Goal: Task Accomplishment & Management: Complete application form

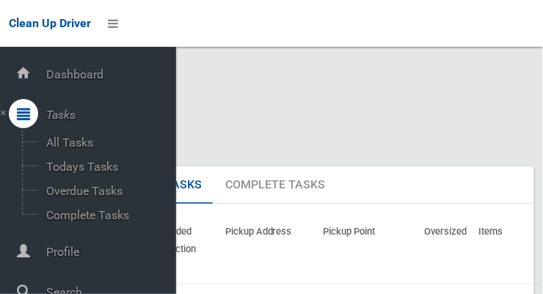
scroll to position [79, 0]
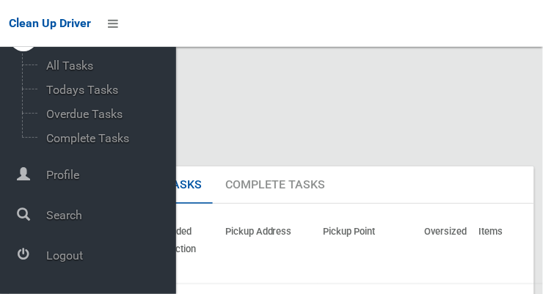
click at [30, 263] on icon at bounding box center [23, 254] width 13 height 29
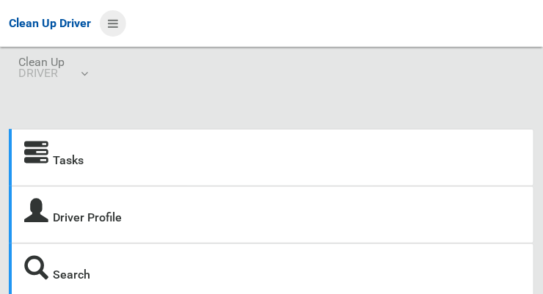
click at [113, 28] on icon at bounding box center [113, 23] width 10 height 25
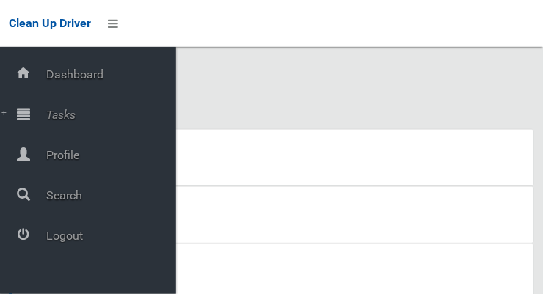
click at [46, 117] on span "Tasks" at bounding box center [109, 115] width 134 height 14
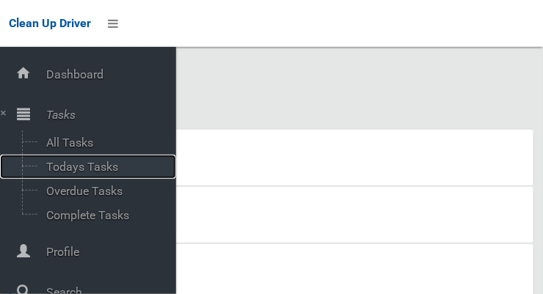
click at [67, 172] on span "Todays Tasks" at bounding box center [103, 167] width 122 height 14
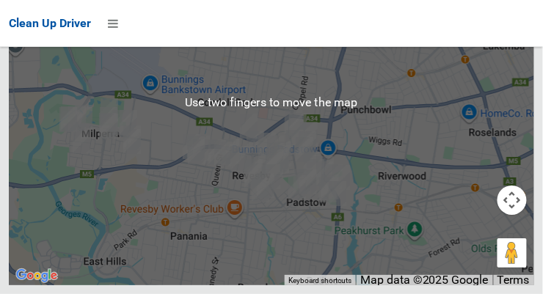
scroll to position [10914, 0]
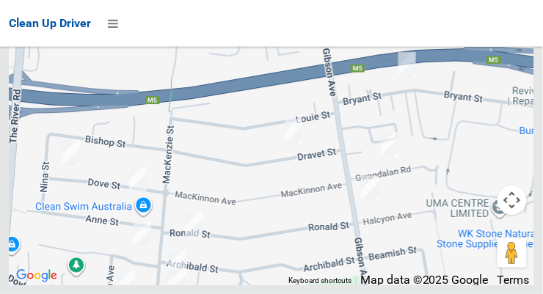
click at [357, 123] on div at bounding box center [272, 102] width 526 height 367
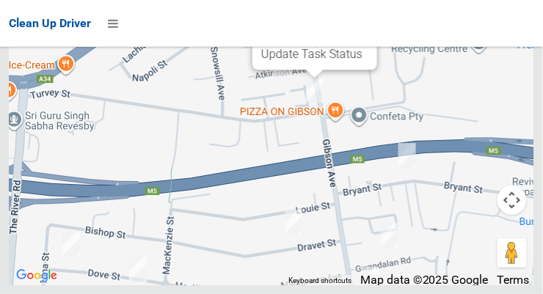
click at [369, 25] on button "Close" at bounding box center [350, 7] width 35 height 35
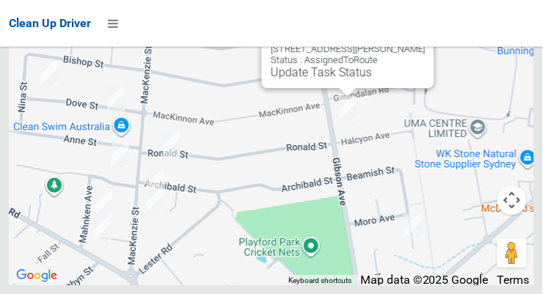
click at [413, 43] on button "Close" at bounding box center [408, 25] width 35 height 35
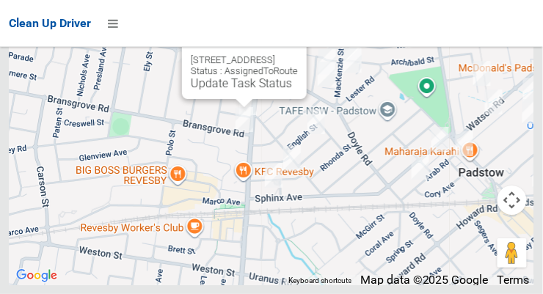
click at [298, 54] on button "Close" at bounding box center [280, 36] width 35 height 35
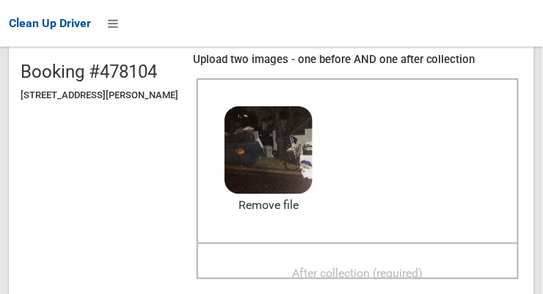
scroll to position [153, 0]
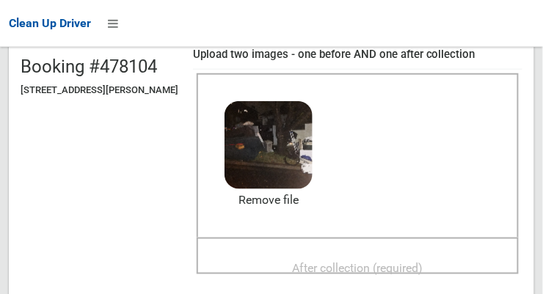
click at [403, 262] on span "After collection (required)" at bounding box center [358, 268] width 131 height 14
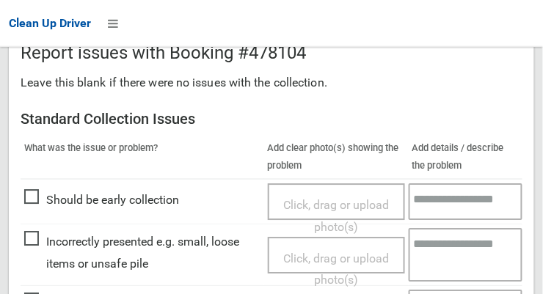
scroll to position [604, 0]
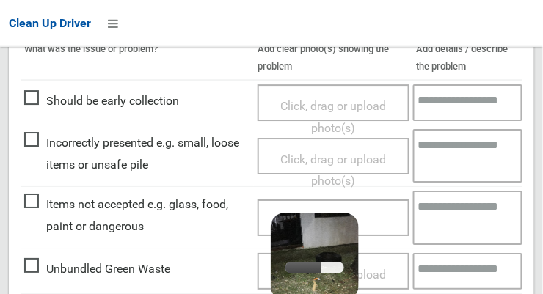
scroll to position [702, 0]
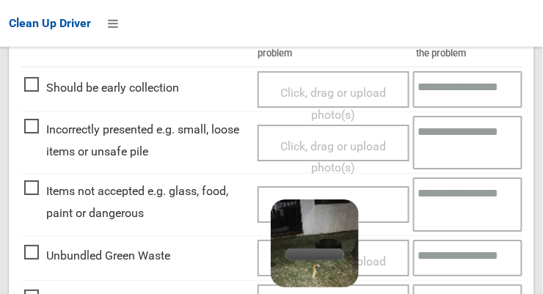
click at [463, 200] on textarea at bounding box center [468, 205] width 110 height 54
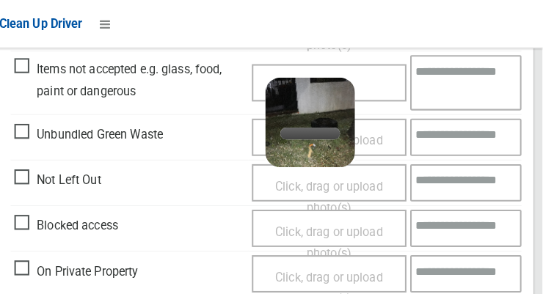
scroll to position [825, 0]
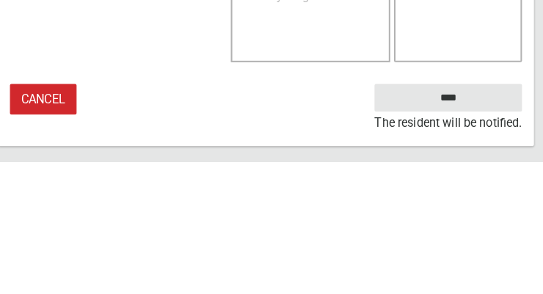
type textarea "****"
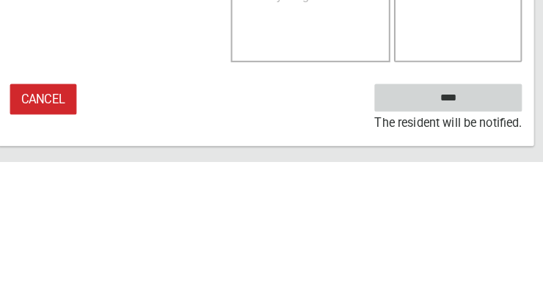
click at [498, 228] on input "****" at bounding box center [450, 231] width 145 height 27
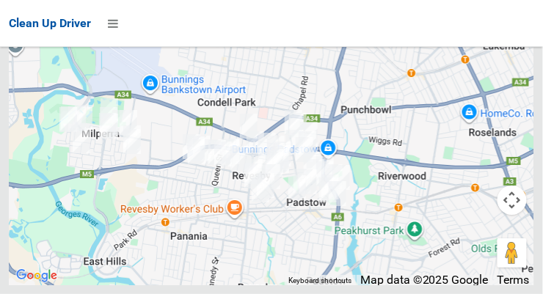
scroll to position [10473, 0]
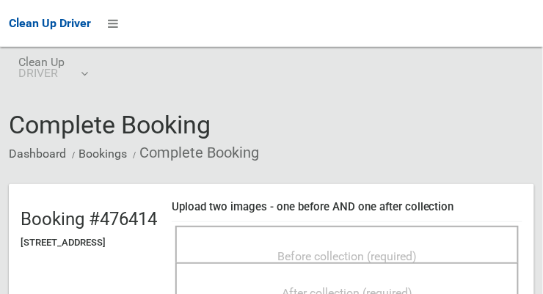
click at [424, 242] on div "Before collection (required)" at bounding box center [347, 255] width 311 height 27
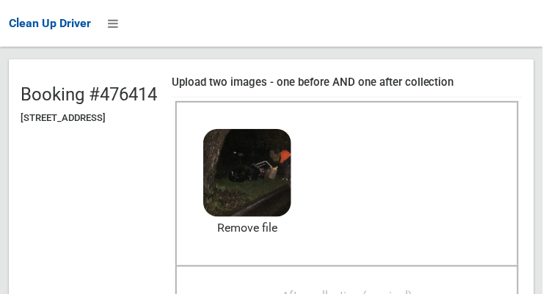
scroll to position [151, 0]
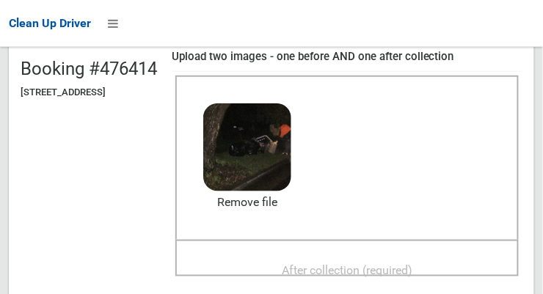
click at [413, 264] on span "After collection (required)" at bounding box center [347, 271] width 131 height 14
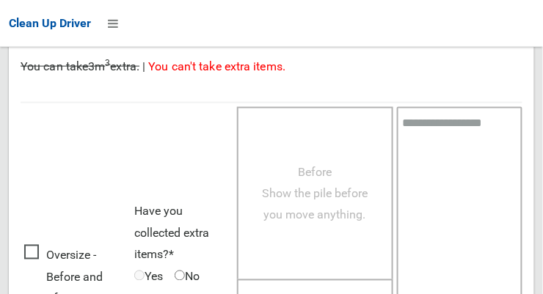
scroll to position [1327, 0]
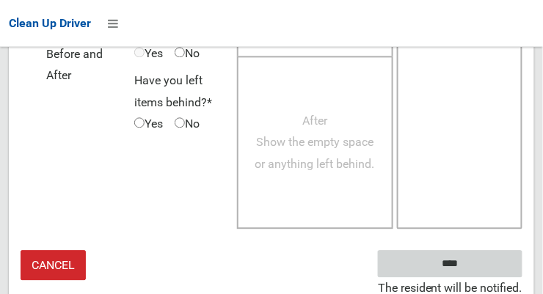
click at [482, 261] on input "****" at bounding box center [450, 263] width 145 height 27
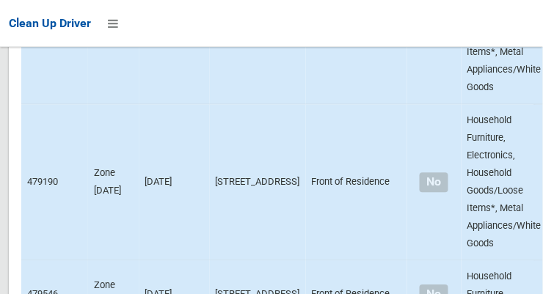
scroll to position [10996, 0]
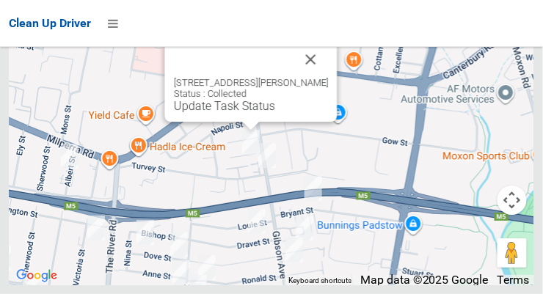
click at [327, 77] on button "Close" at bounding box center [311, 59] width 35 height 35
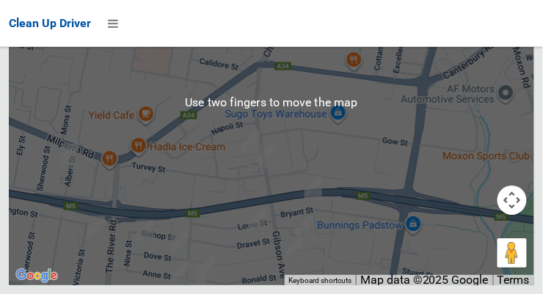
scroll to position [10832, 0]
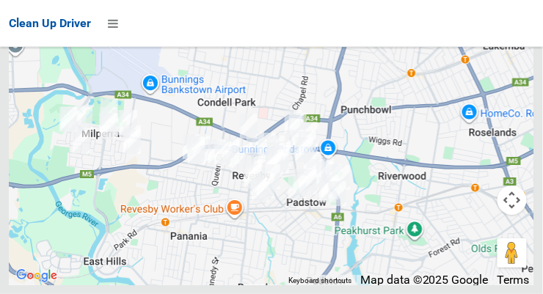
scroll to position [10996, 0]
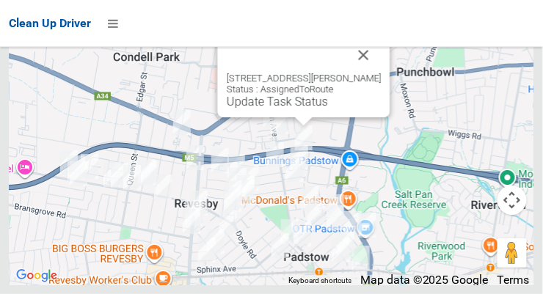
click at [308, 109] on link "Update Task Status" at bounding box center [277, 102] width 101 height 14
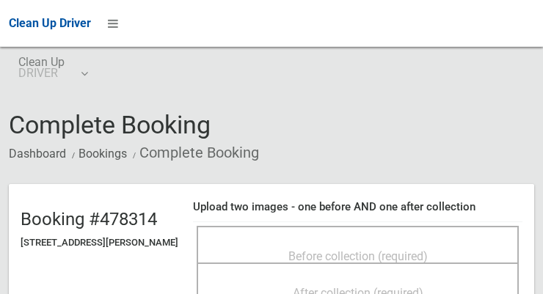
click at [348, 252] on span "Before collection (required)" at bounding box center [358, 257] width 139 height 14
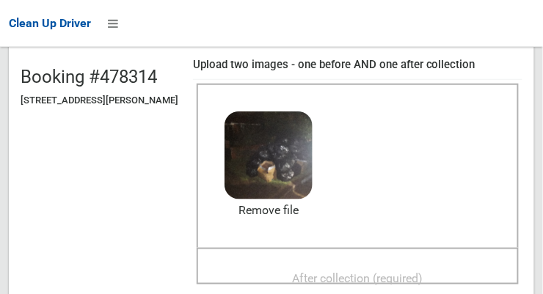
scroll to position [143, 0]
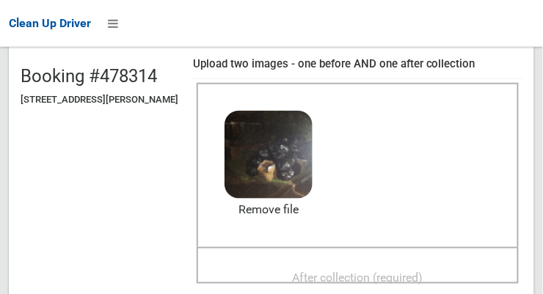
click at [407, 271] on span "After collection (required)" at bounding box center [358, 278] width 131 height 14
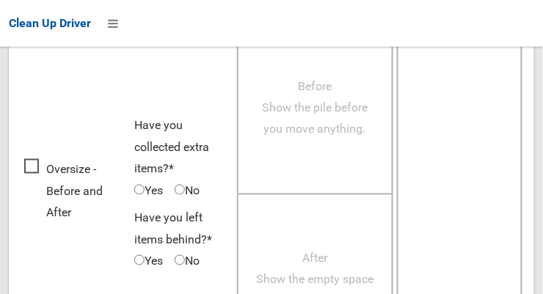
scroll to position [1327, 0]
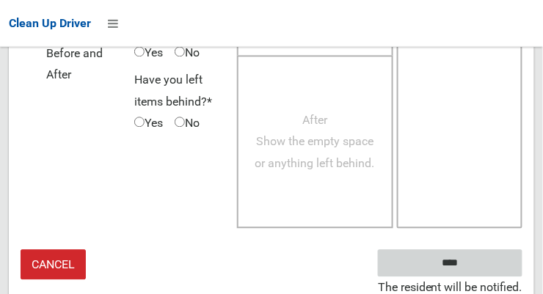
click at [496, 257] on input "****" at bounding box center [450, 263] width 145 height 27
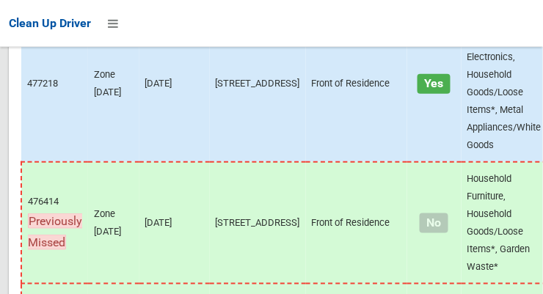
scroll to position [10996, 0]
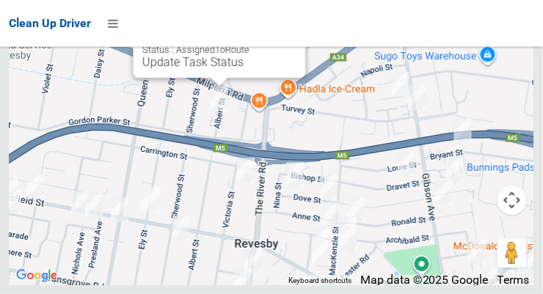
click at [287, 33] on button "Close" at bounding box center [279, 15] width 35 height 35
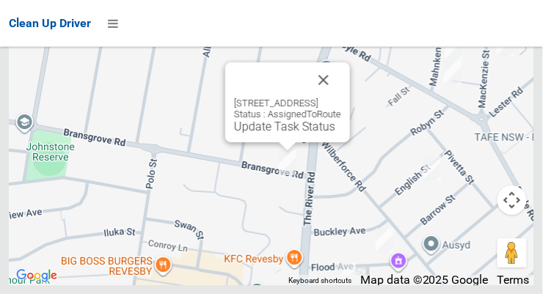
click at [341, 98] on button "Close" at bounding box center [323, 79] width 35 height 35
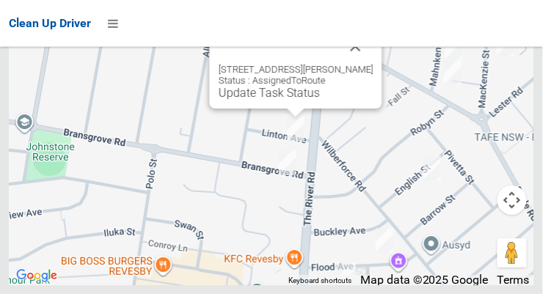
click at [358, 64] on button "Close" at bounding box center [355, 46] width 35 height 35
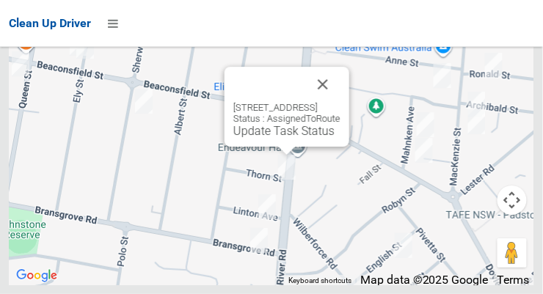
click at [341, 102] on button "Close" at bounding box center [322, 84] width 35 height 35
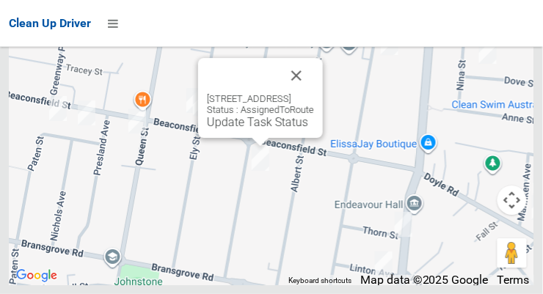
click at [314, 93] on button "Close" at bounding box center [296, 75] width 35 height 35
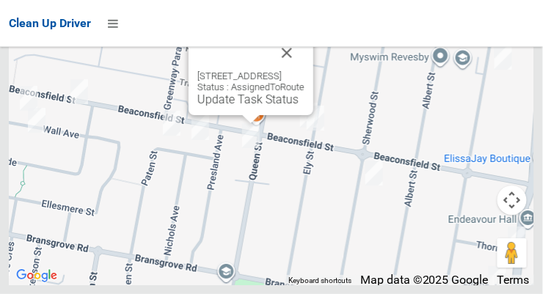
click at [305, 70] on button "Close" at bounding box center [286, 52] width 35 height 35
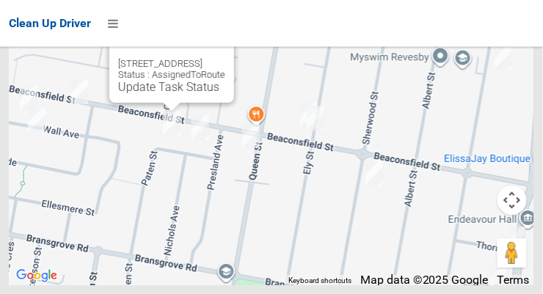
click at [225, 58] on button "Close" at bounding box center [207, 40] width 35 height 35
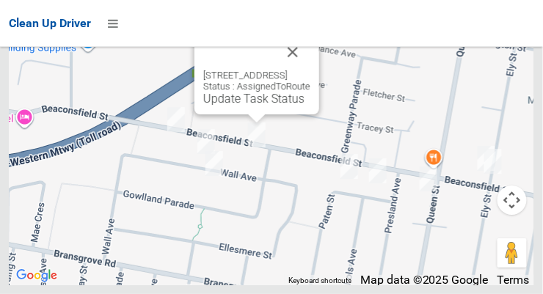
click at [311, 70] on button "Close" at bounding box center [292, 52] width 35 height 35
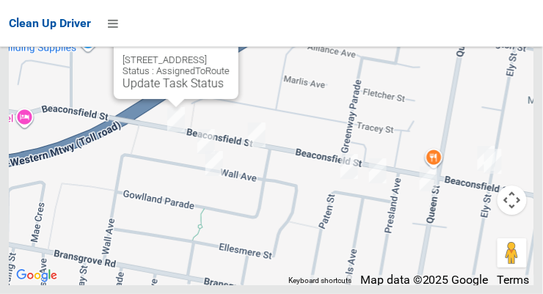
click at [230, 54] on button "Close" at bounding box center [212, 36] width 35 height 35
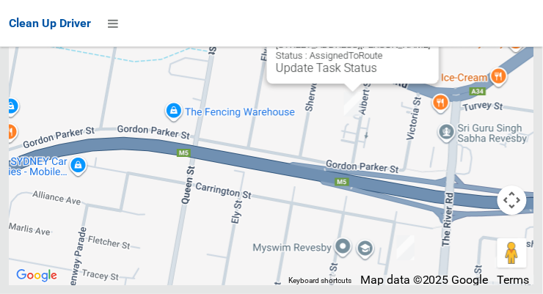
click at [348, 75] on link "Update Task Status" at bounding box center [326, 68] width 101 height 14
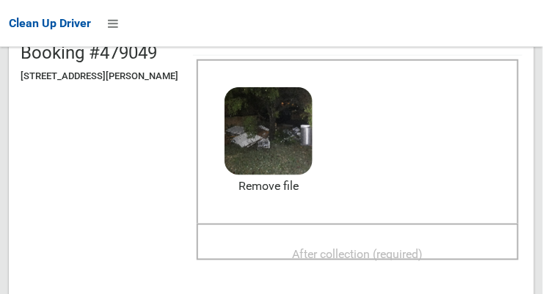
scroll to position [166, 0]
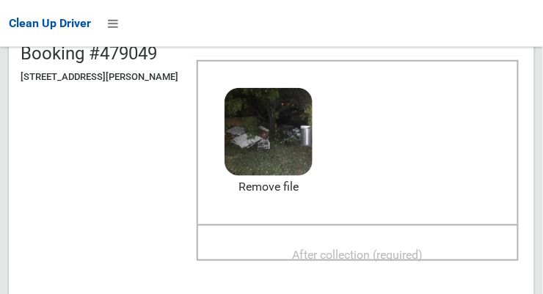
click at [387, 250] on span "After collection (required)" at bounding box center [358, 255] width 131 height 14
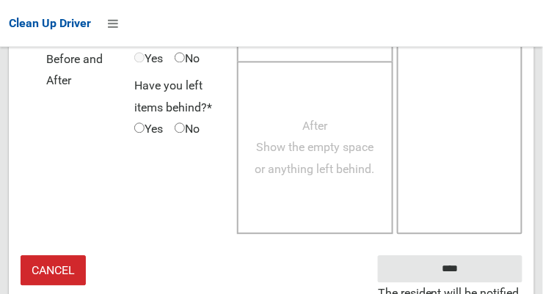
scroll to position [1327, 0]
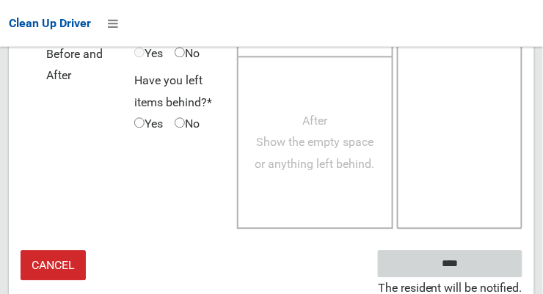
click at [491, 261] on input "****" at bounding box center [450, 263] width 145 height 27
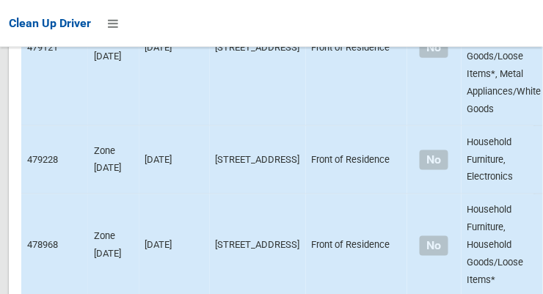
scroll to position [10996, 0]
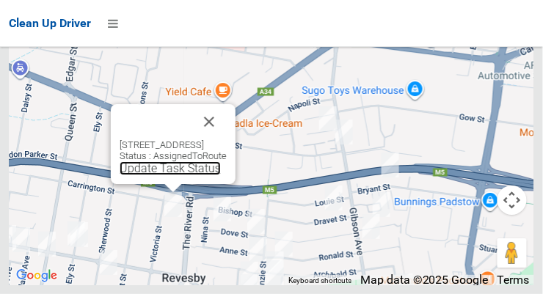
click at [181, 175] on link "Update Task Status" at bounding box center [170, 169] width 101 height 14
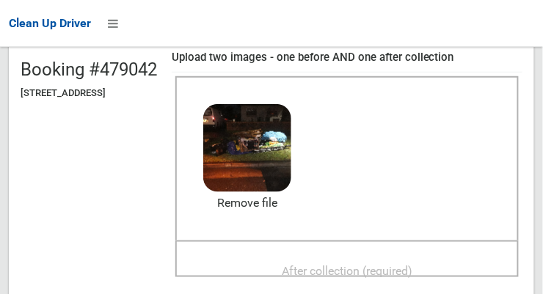
scroll to position [162, 0]
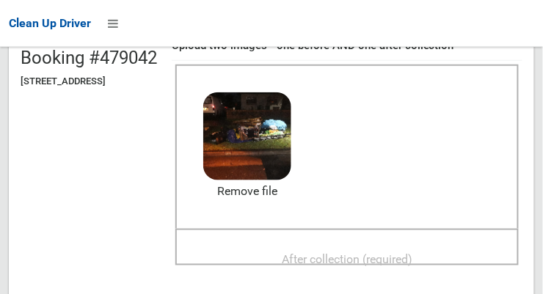
click at [407, 253] on span "After collection (required)" at bounding box center [347, 260] width 131 height 14
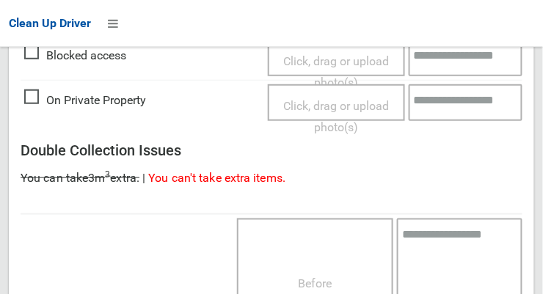
scroll to position [1327, 0]
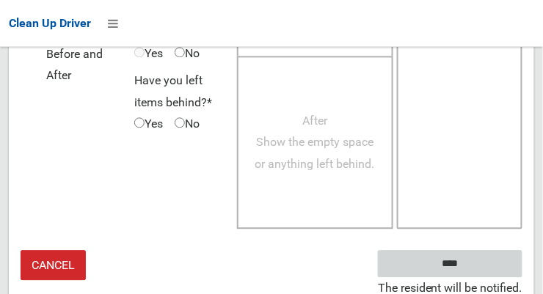
click at [488, 261] on input "****" at bounding box center [450, 263] width 145 height 27
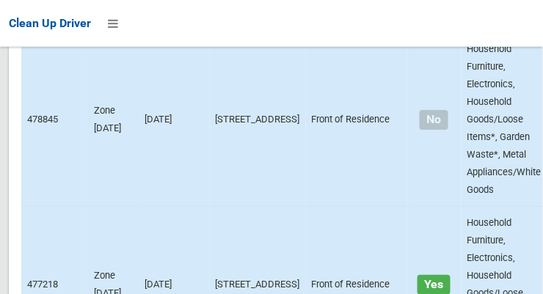
scroll to position [10995, 0]
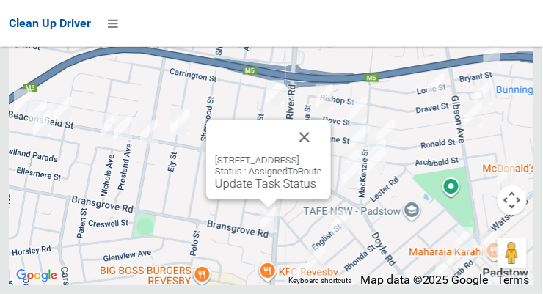
click at [272, 191] on link "Update Task Status" at bounding box center [265, 184] width 101 height 14
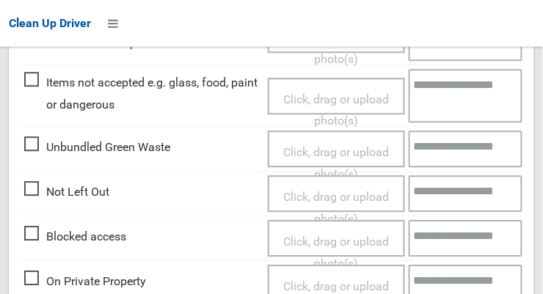
scroll to position [558, 0]
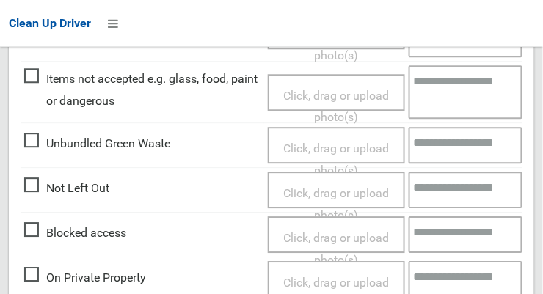
click at [353, 187] on span "Click, drag or upload photo(s)" at bounding box center [336, 204] width 106 height 36
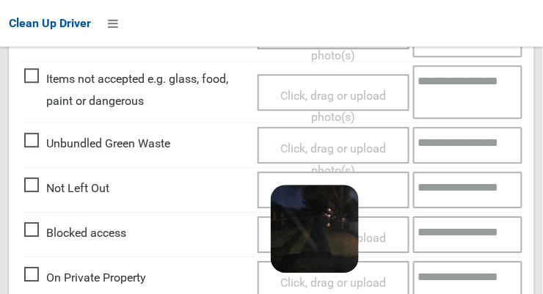
scroll to position [1072, 0]
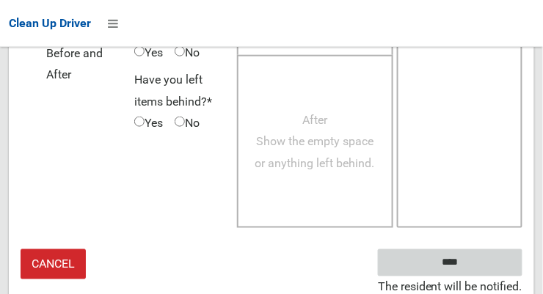
click at [490, 263] on input "****" at bounding box center [450, 263] width 145 height 27
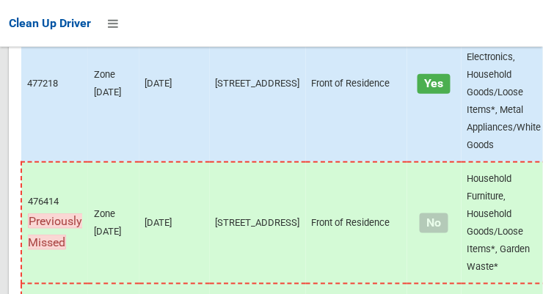
scroll to position [10996, 0]
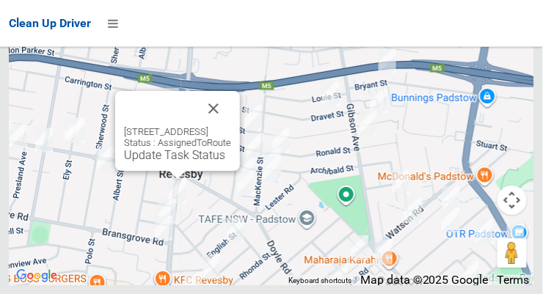
click at [174, 171] on div "108 The River Road, REVESBY NSW 2212 Status : AssignedToRoute Update Task Status" at bounding box center [177, 131] width 125 height 80
click at [181, 162] on link "Update Task Status" at bounding box center [174, 155] width 101 height 14
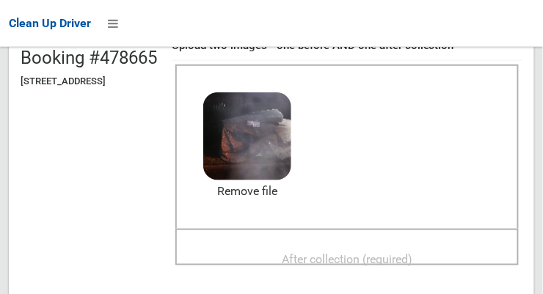
scroll to position [168, 0]
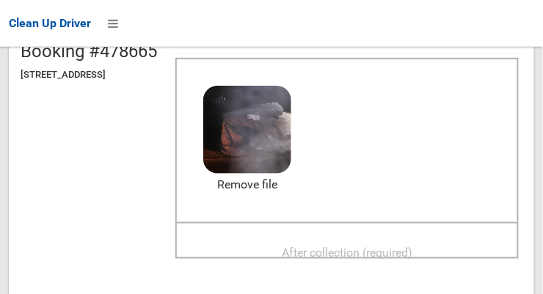
click at [403, 250] on span "After collection (required)" at bounding box center [347, 253] width 131 height 14
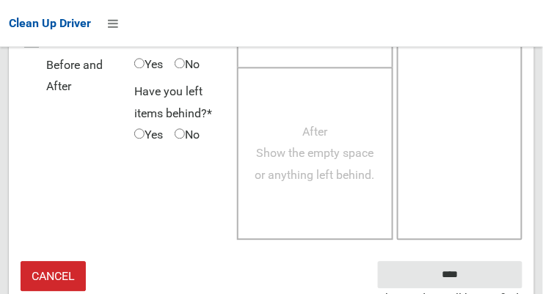
scroll to position [1327, 0]
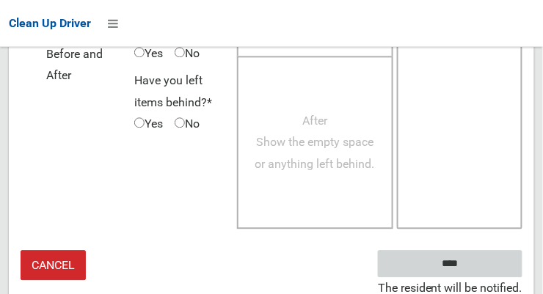
click at [480, 250] on input "****" at bounding box center [450, 263] width 145 height 27
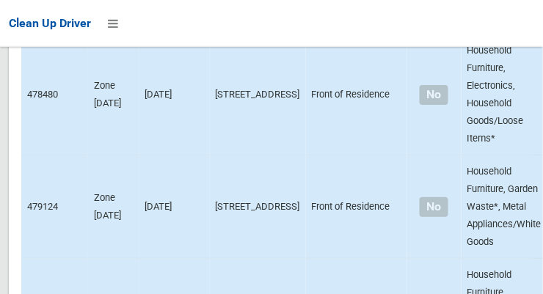
scroll to position [10996, 0]
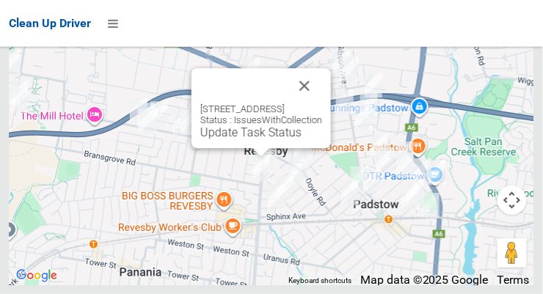
click at [322, 104] on button "Close" at bounding box center [304, 85] width 35 height 35
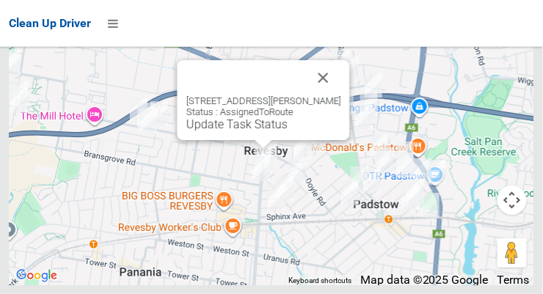
click at [261, 131] on link "Update Task Status" at bounding box center [236, 124] width 101 height 14
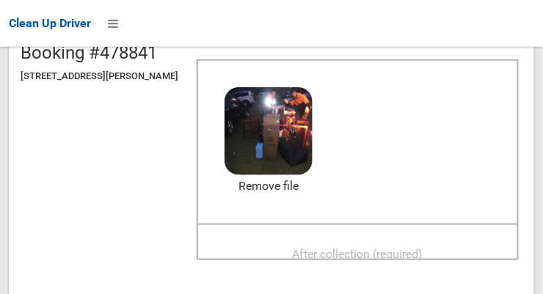
scroll to position [167, 0]
click at [391, 255] on span "After collection (required)" at bounding box center [358, 254] width 131 height 14
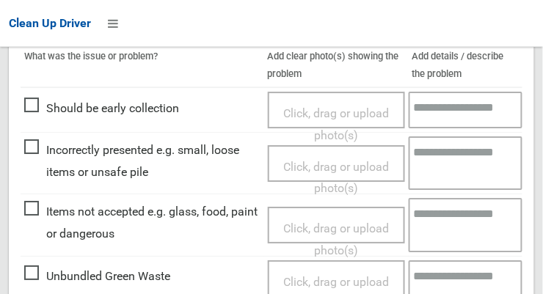
scroll to position [1327, 0]
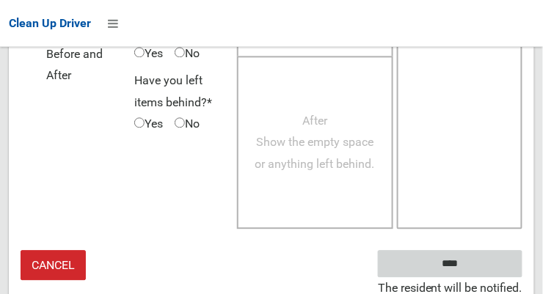
click at [492, 264] on input "****" at bounding box center [450, 263] width 145 height 27
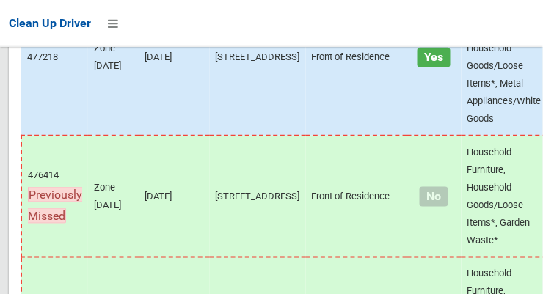
scroll to position [10995, 0]
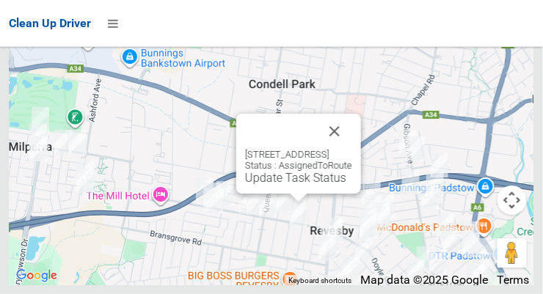
click at [292, 185] on link "Update Task Status" at bounding box center [295, 178] width 101 height 14
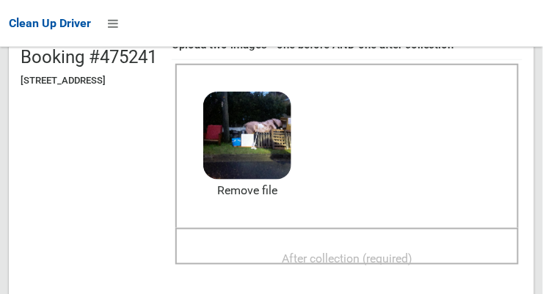
scroll to position [165, 0]
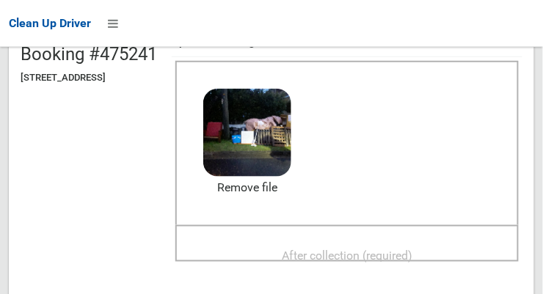
click at [402, 253] on span "After collection (required)" at bounding box center [347, 256] width 131 height 14
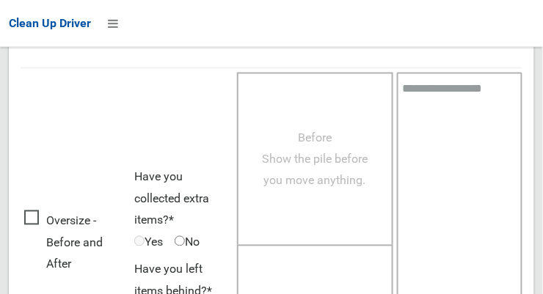
scroll to position [1327, 0]
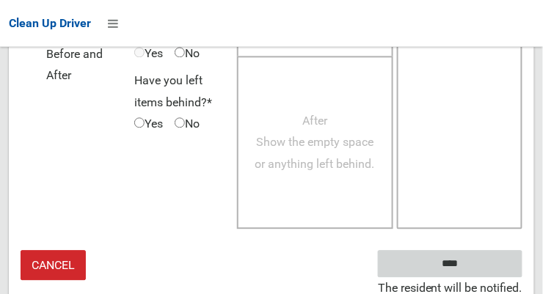
click at [485, 258] on input "****" at bounding box center [450, 263] width 145 height 27
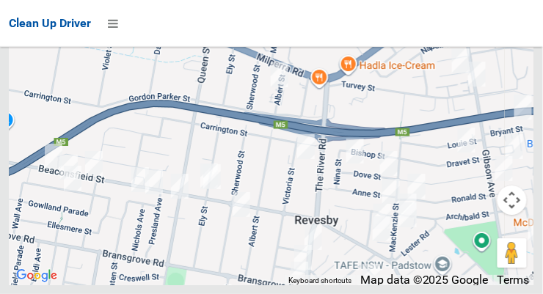
scroll to position [10995, 0]
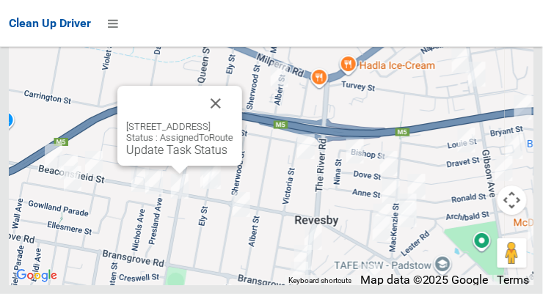
click at [182, 157] on link "Update Task Status" at bounding box center [176, 150] width 101 height 14
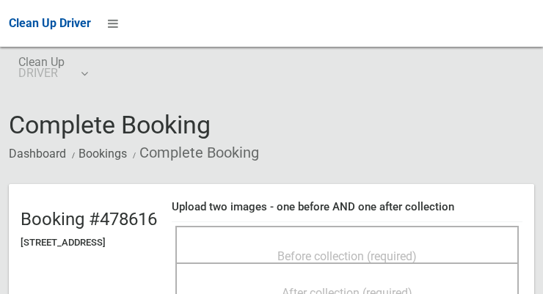
click at [396, 250] on span "Before collection (required)" at bounding box center [347, 257] width 139 height 14
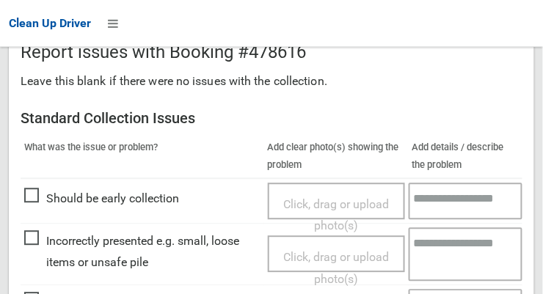
scroll to position [466, 0]
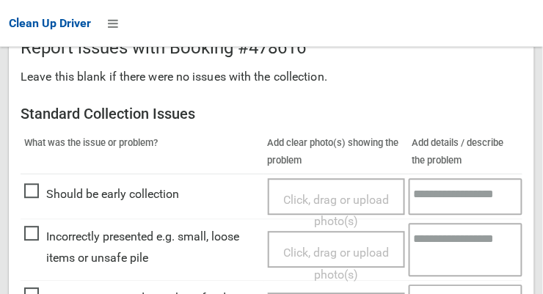
click at [355, 201] on span "Click, drag or upload photo(s)" at bounding box center [336, 211] width 106 height 36
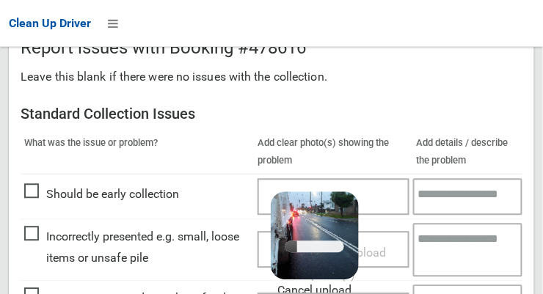
click at [468, 197] on textarea at bounding box center [468, 196] width 110 height 37
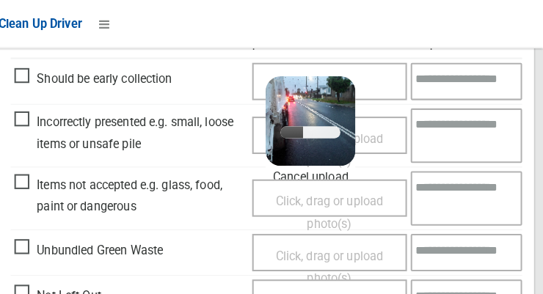
scroll to position [582, 0]
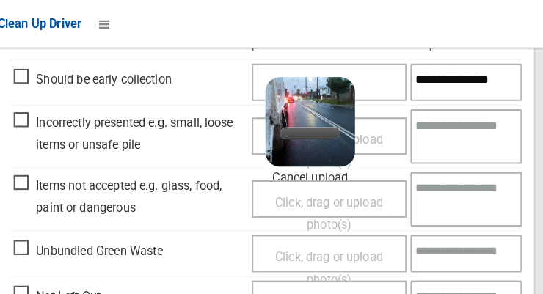
click at [431, 80] on textarea "**********" at bounding box center [468, 80] width 110 height 37
click at [495, 79] on textarea "**********" at bounding box center [468, 80] width 110 height 37
click at [512, 78] on textarea "**********" at bounding box center [468, 80] width 110 height 37
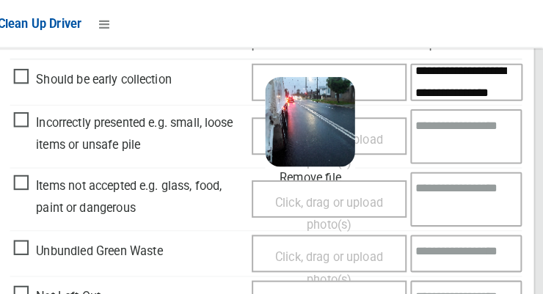
scroll to position [30, 0]
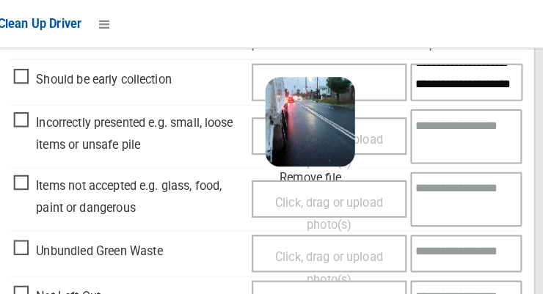
click at [442, 90] on textarea "**********" at bounding box center [468, 80] width 110 height 37
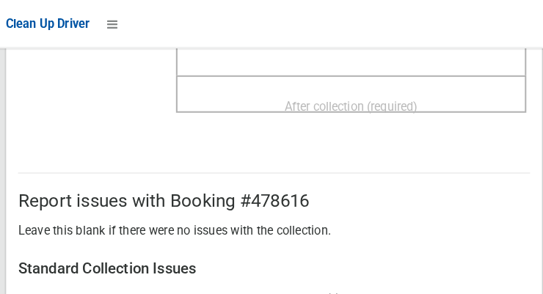
scroll to position [313, 0]
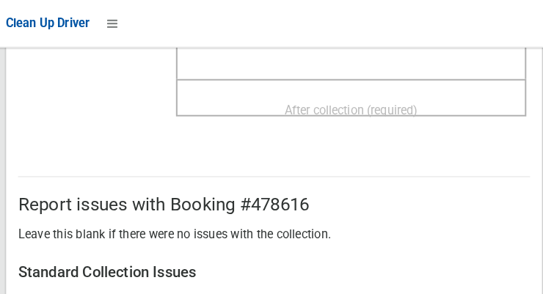
type textarea "**********"
click at [413, 101] on span "After collection (required)" at bounding box center [347, 108] width 131 height 14
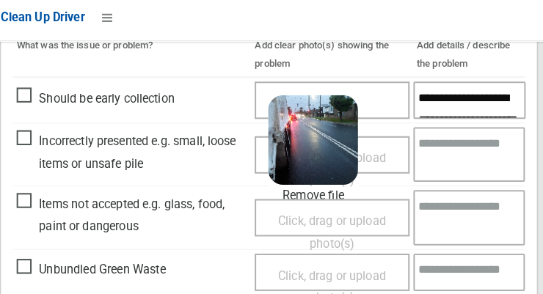
scroll to position [1327, 0]
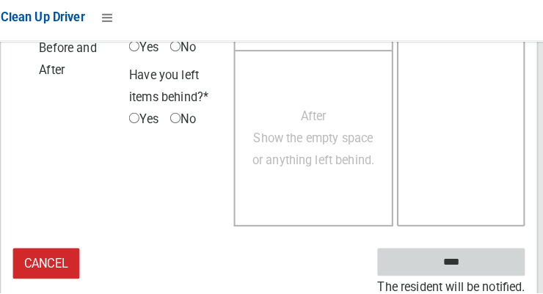
click at [485, 258] on input "****" at bounding box center [450, 263] width 145 height 27
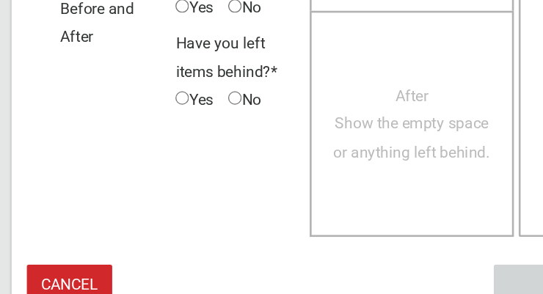
scroll to position [1315, 0]
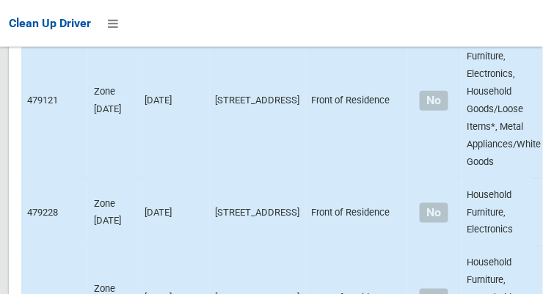
scroll to position [10996, 0]
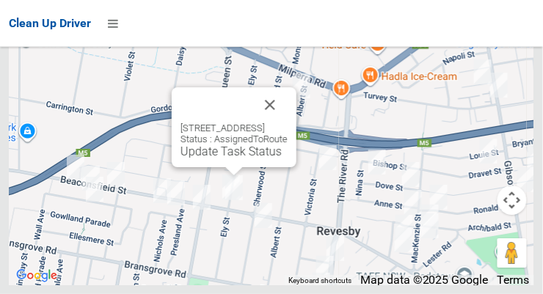
click at [288, 123] on button "Close" at bounding box center [270, 104] width 35 height 35
click at [285, 122] on button "Close" at bounding box center [267, 104] width 35 height 35
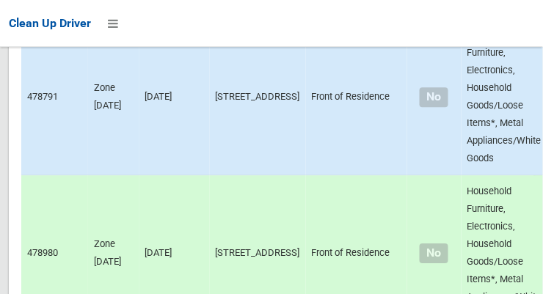
scroll to position [4829, 0]
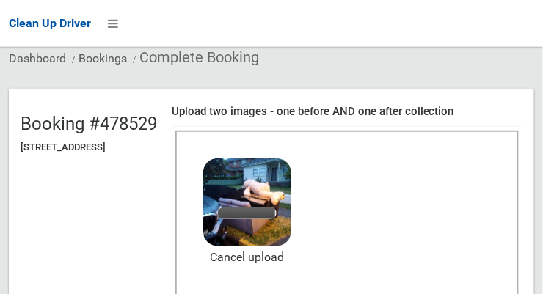
scroll to position [148, 0]
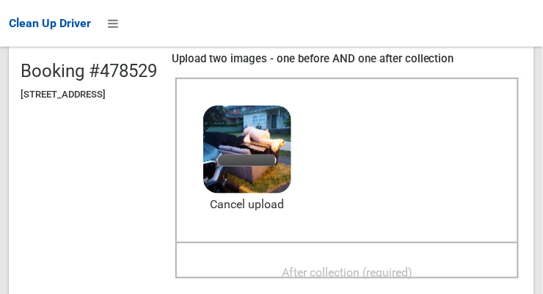
click at [407, 266] on span "After collection (required)" at bounding box center [347, 273] width 131 height 14
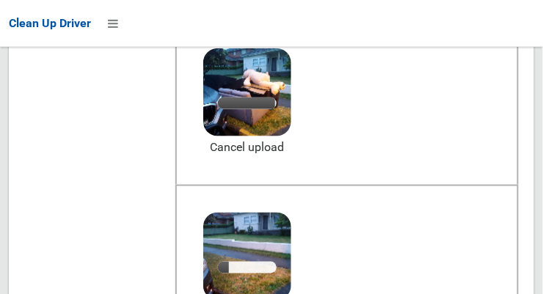
scroll to position [206, 0]
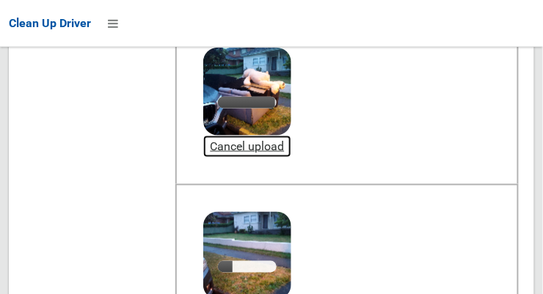
click at [291, 145] on link "Cancel upload" at bounding box center [247, 147] width 88 height 22
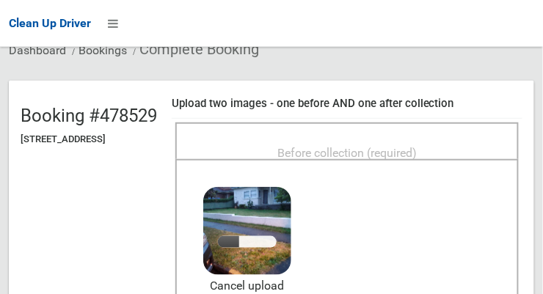
scroll to position [104, 0]
click at [399, 146] on span "Before collection (required)" at bounding box center [347, 153] width 139 height 14
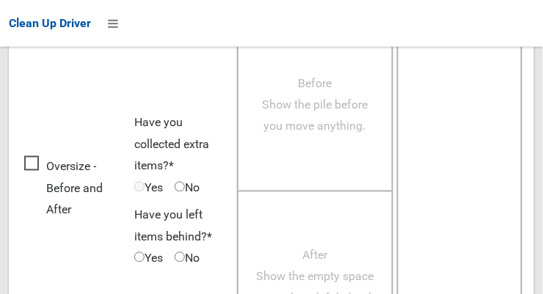
scroll to position [1327, 0]
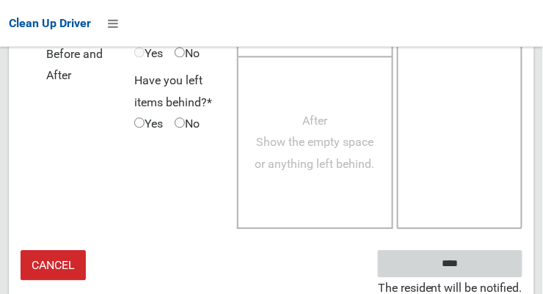
click at [485, 251] on input "****" at bounding box center [450, 263] width 145 height 27
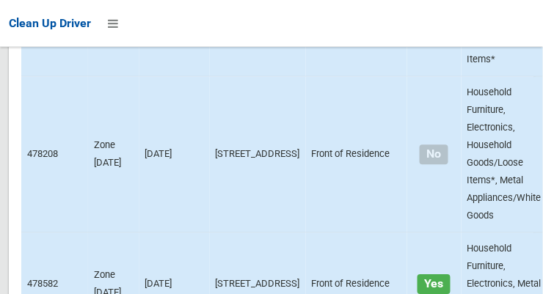
scroll to position [10996, 0]
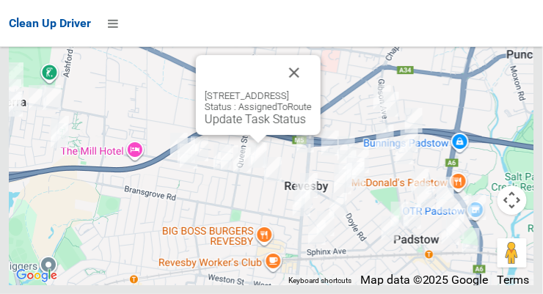
click at [260, 126] on link "Update Task Status" at bounding box center [255, 119] width 101 height 14
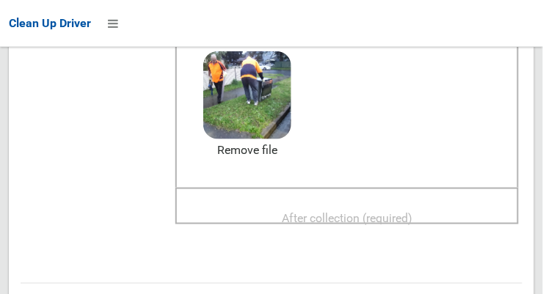
scroll to position [200, 0]
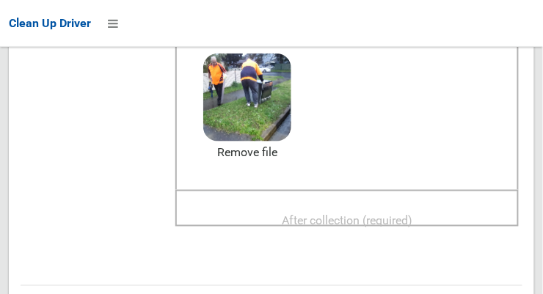
click at [379, 214] on span "After collection (required)" at bounding box center [347, 221] width 131 height 14
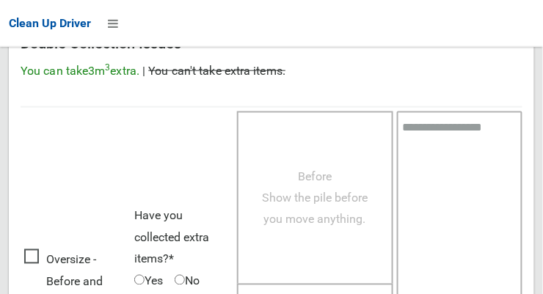
scroll to position [1327, 0]
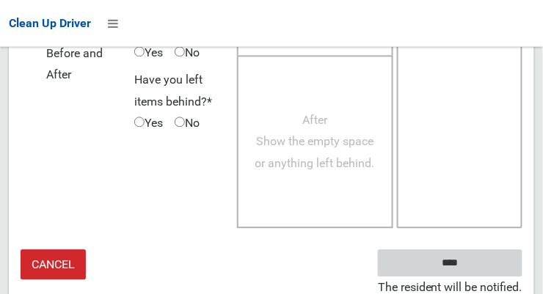
click at [487, 253] on input "****" at bounding box center [450, 263] width 145 height 27
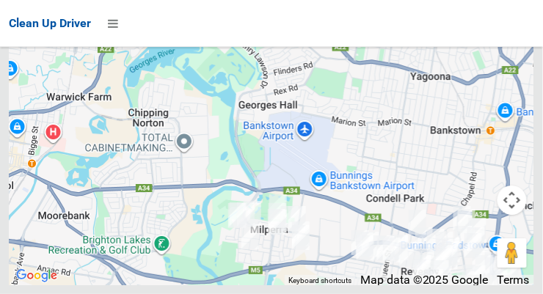
scroll to position [10995, 0]
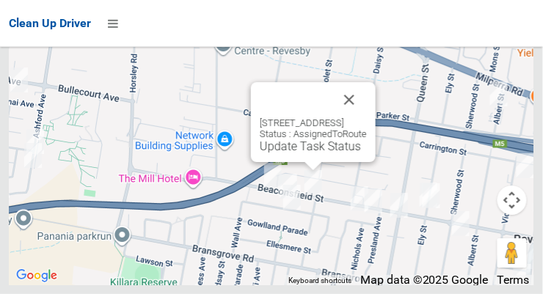
click at [367, 117] on button "Close" at bounding box center [349, 99] width 35 height 35
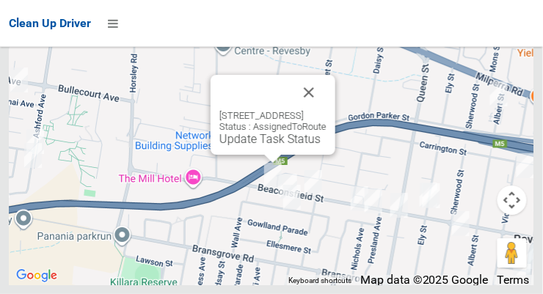
click at [327, 110] on button "Close" at bounding box center [308, 92] width 35 height 35
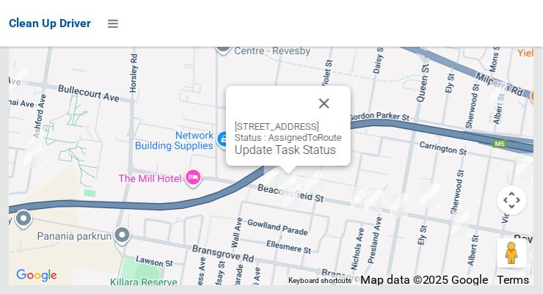
click at [342, 121] on button "Close" at bounding box center [324, 103] width 35 height 35
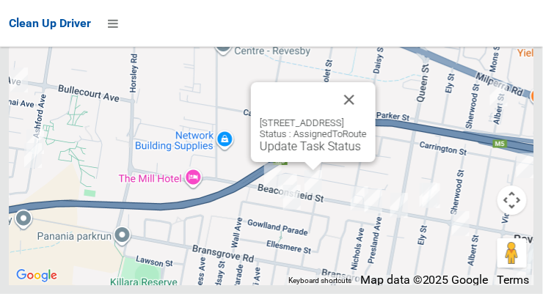
click at [301, 153] on link "Update Task Status" at bounding box center [310, 146] width 101 height 14
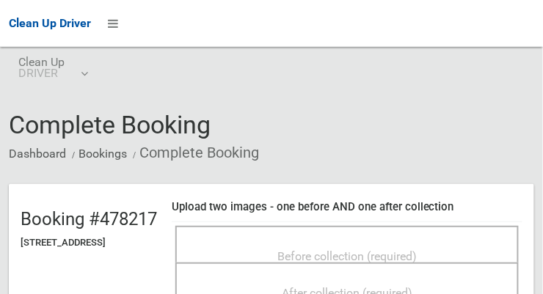
click at [399, 250] on span "Before collection (required)" at bounding box center [347, 257] width 139 height 14
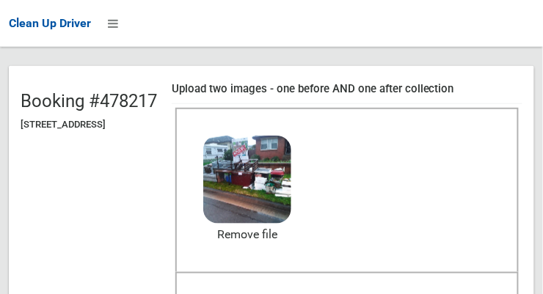
scroll to position [150, 0]
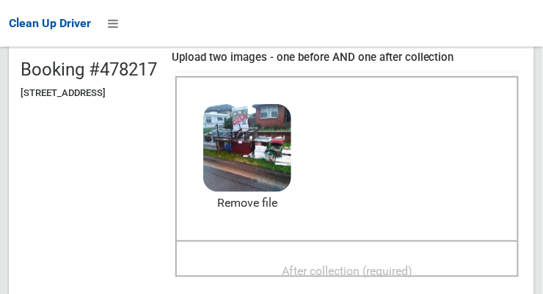
click at [402, 264] on span "After collection (required)" at bounding box center [347, 271] width 131 height 14
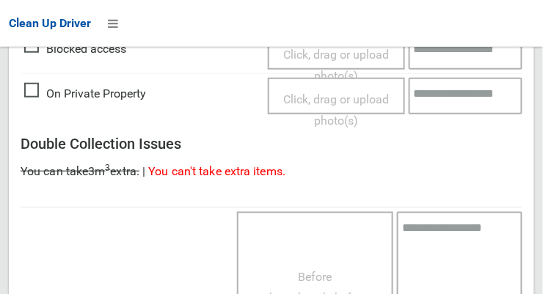
scroll to position [1327, 0]
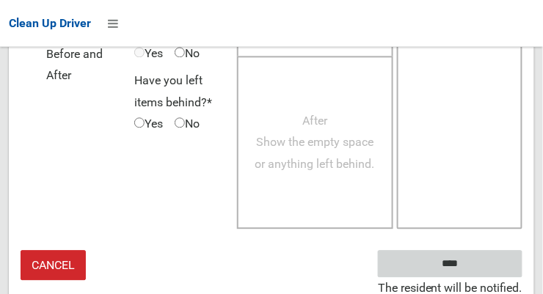
click at [493, 255] on input "****" at bounding box center [450, 263] width 145 height 27
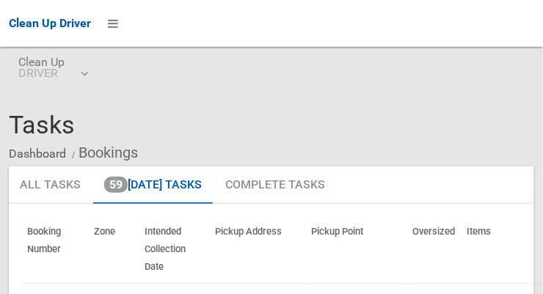
click at [271, 218] on th "Pickup Address" at bounding box center [258, 250] width 96 height 68
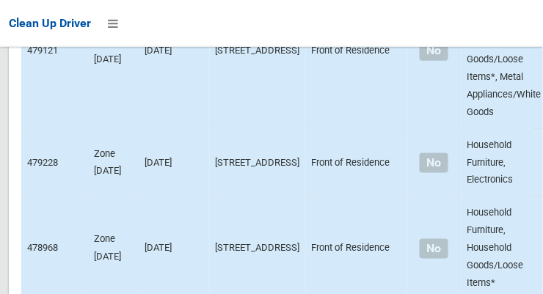
scroll to position [10996, 0]
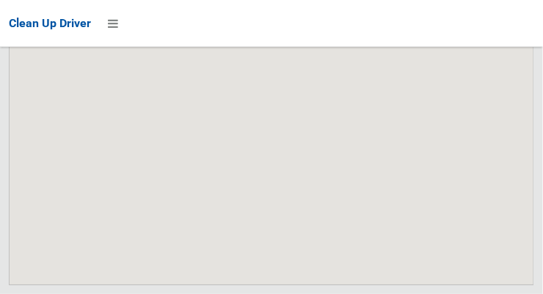
scroll to position [10996, 0]
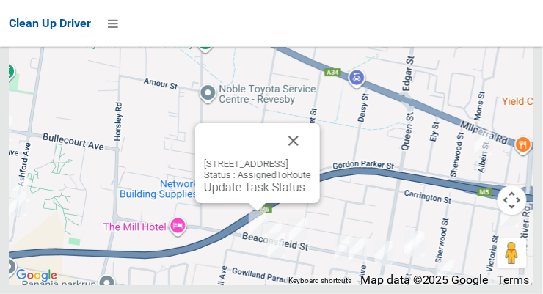
click at [246, 195] on link "Update Task Status" at bounding box center [254, 188] width 101 height 14
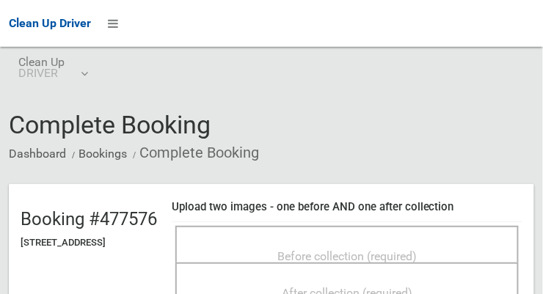
click at [416, 253] on span "Before collection (required)" at bounding box center [347, 257] width 139 height 14
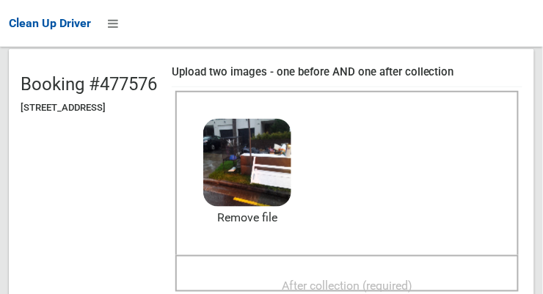
scroll to position [136, 0]
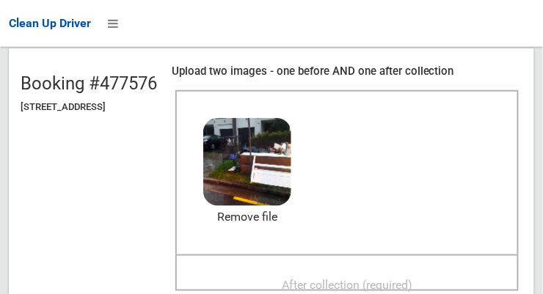
click at [407, 278] on span "After collection (required)" at bounding box center [347, 285] width 131 height 14
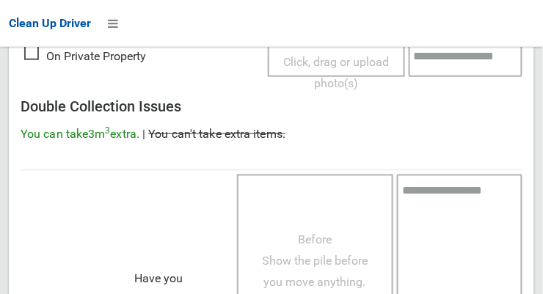
scroll to position [1327, 0]
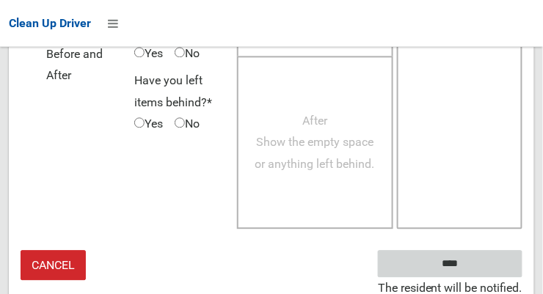
click at [447, 267] on input "****" at bounding box center [450, 263] width 145 height 27
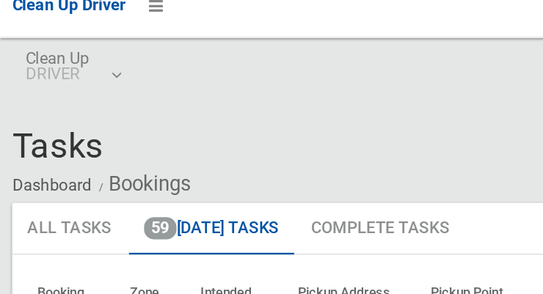
click at [391, 148] on ol "Dashboard Bookings" at bounding box center [272, 152] width 526 height 27
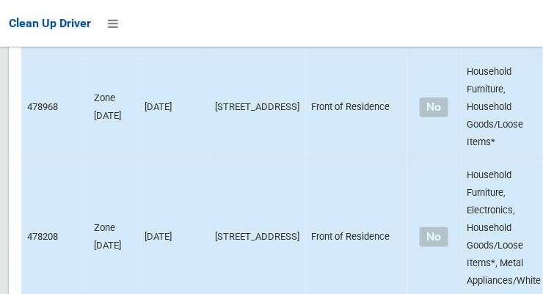
scroll to position [10996, 0]
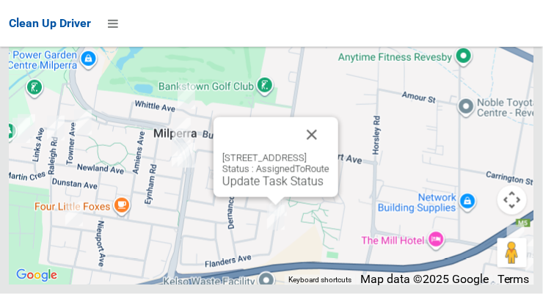
click at [330, 153] on button "Close" at bounding box center [311, 134] width 35 height 35
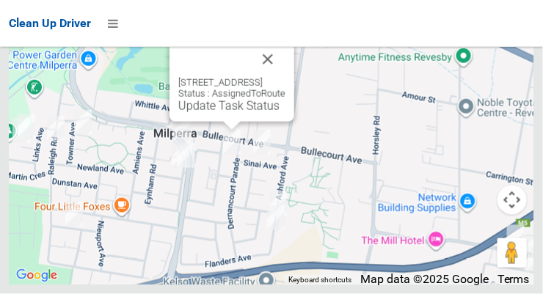
click at [286, 77] on button "Close" at bounding box center [267, 59] width 35 height 35
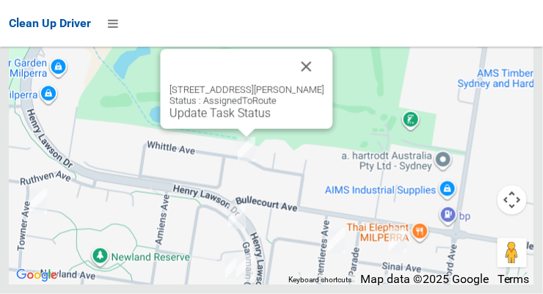
click at [325, 84] on button "Close" at bounding box center [306, 66] width 35 height 35
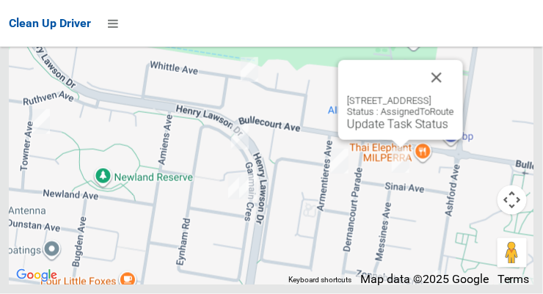
click at [408, 131] on link "Update Task Status" at bounding box center [397, 124] width 101 height 14
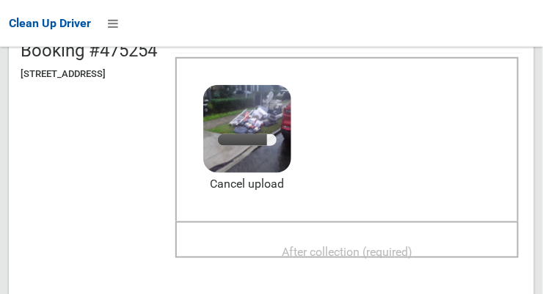
scroll to position [169, 0]
click at [391, 247] on span "After collection (required)" at bounding box center [347, 252] width 131 height 14
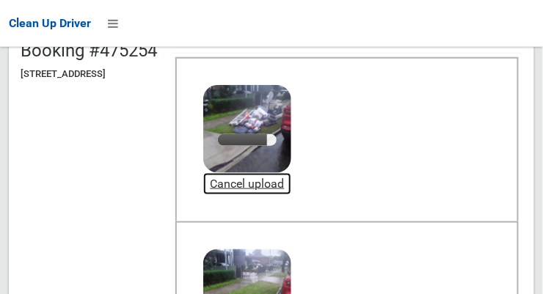
click at [291, 188] on link "Cancel upload" at bounding box center [247, 184] width 88 height 22
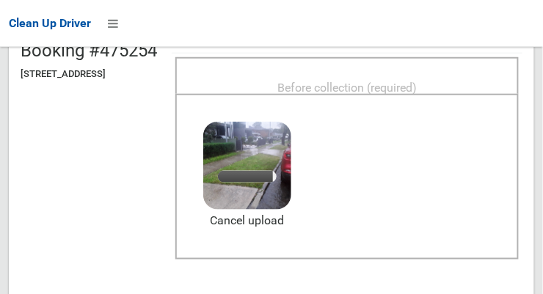
click at [405, 83] on span "Before collection (required)" at bounding box center [347, 88] width 139 height 14
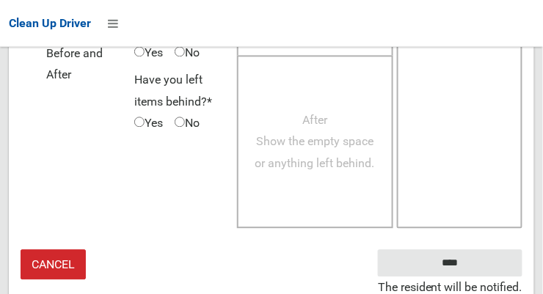
scroll to position [1327, 0]
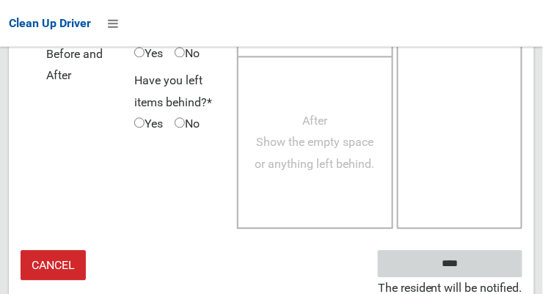
click at [447, 266] on input "****" at bounding box center [450, 264] width 145 height 27
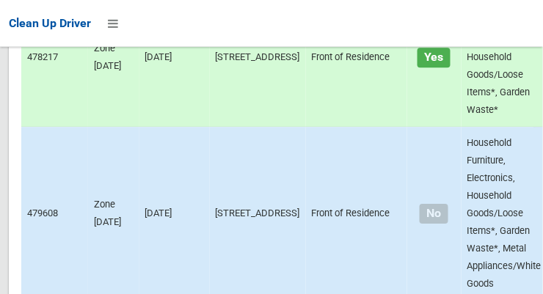
scroll to position [3152, 0]
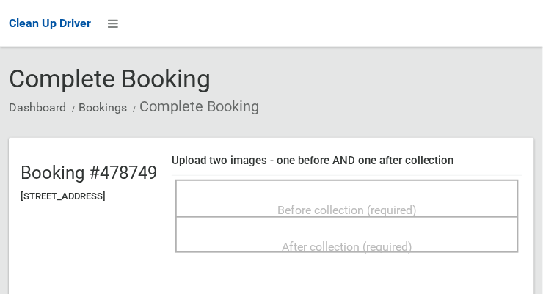
scroll to position [46, 0]
click at [417, 204] on span "Before collection (required)" at bounding box center [347, 211] width 139 height 14
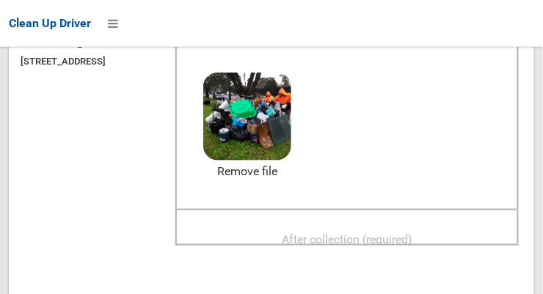
scroll to position [179, 0]
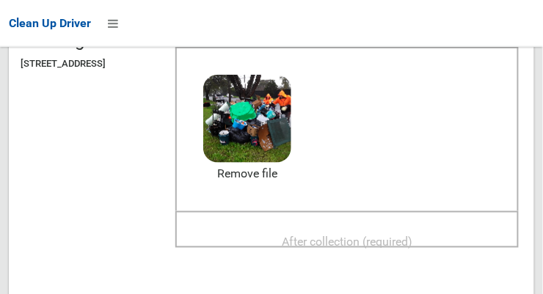
click at [406, 242] on span "After collection (required)" at bounding box center [347, 242] width 131 height 14
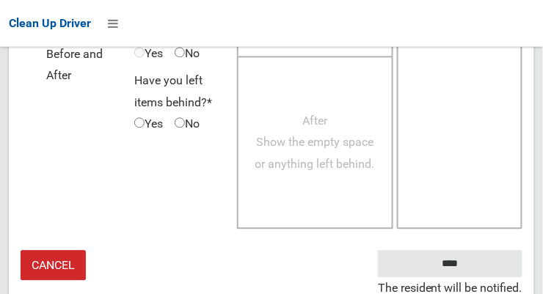
scroll to position [1327, 0]
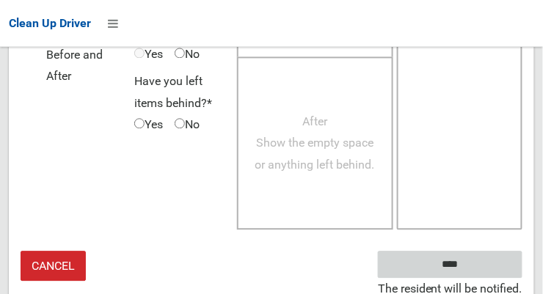
click at [458, 261] on input "****" at bounding box center [450, 264] width 145 height 27
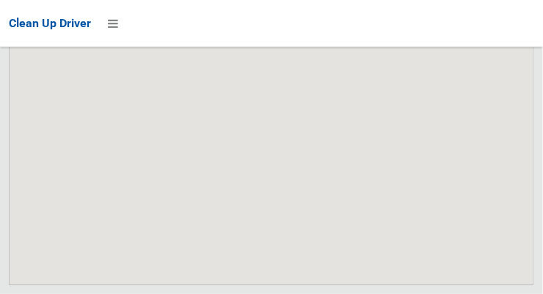
scroll to position [10995, 0]
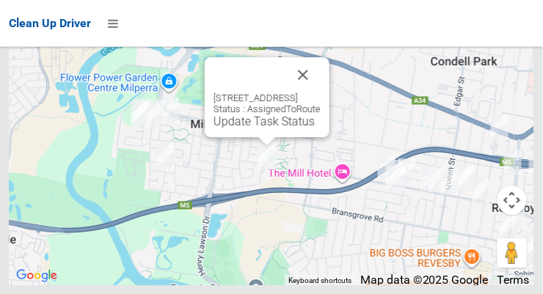
click at [255, 128] on link "Update Task Status" at bounding box center [264, 122] width 101 height 14
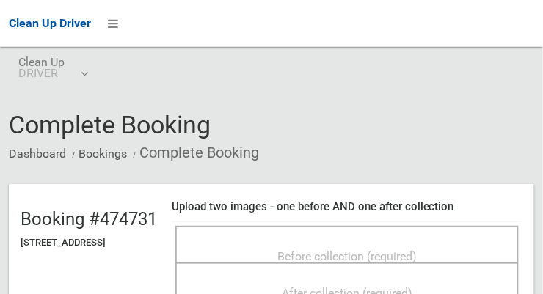
click at [417, 250] on span "Before collection (required)" at bounding box center [347, 257] width 139 height 14
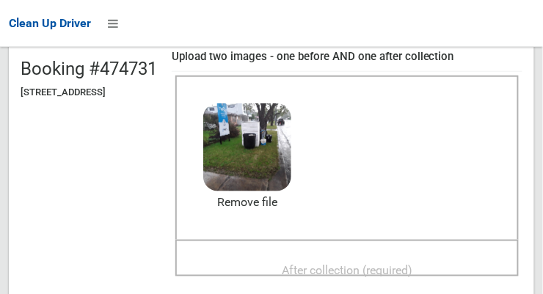
scroll to position [159, 0]
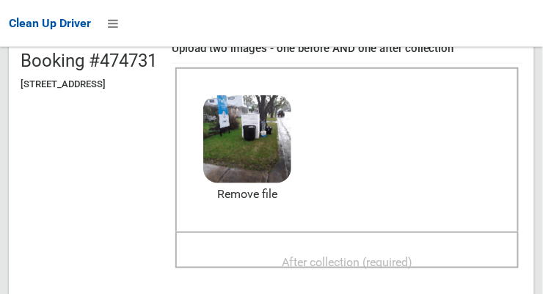
click at [391, 255] on span "After collection (required)" at bounding box center [347, 262] width 131 height 14
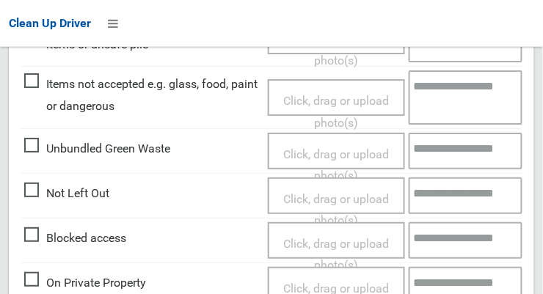
scroll to position [807, 0]
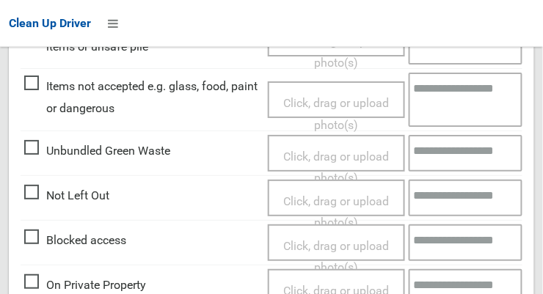
click at [336, 98] on span "Click, drag or upload photo(s)" at bounding box center [336, 114] width 106 height 36
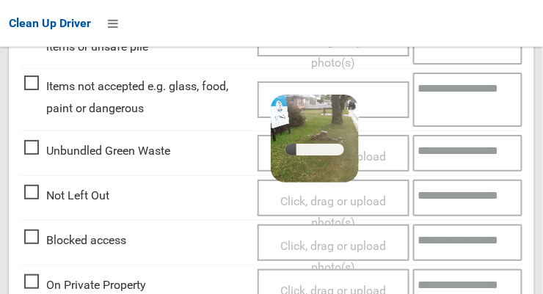
click at [447, 96] on textarea at bounding box center [468, 100] width 110 height 54
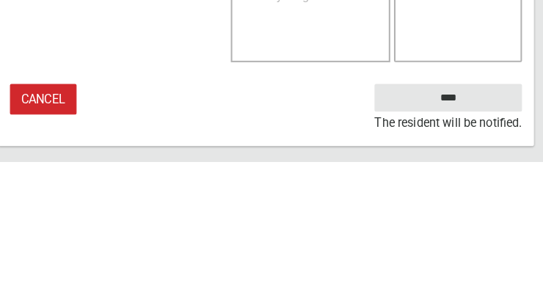
type textarea "**********"
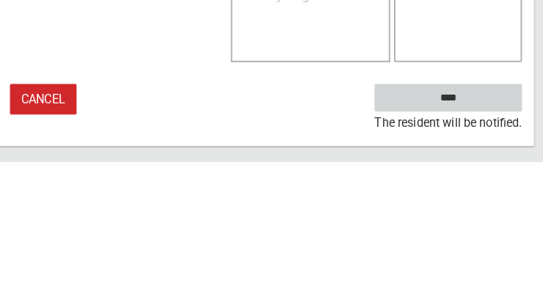
click at [493, 231] on input "****" at bounding box center [450, 231] width 145 height 27
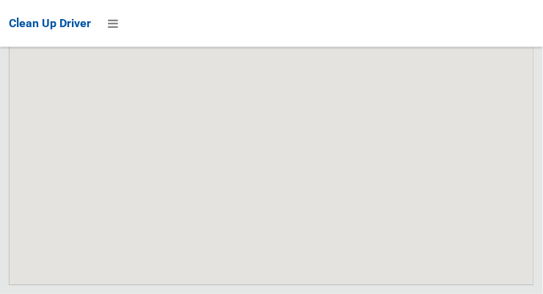
scroll to position [10995, 0]
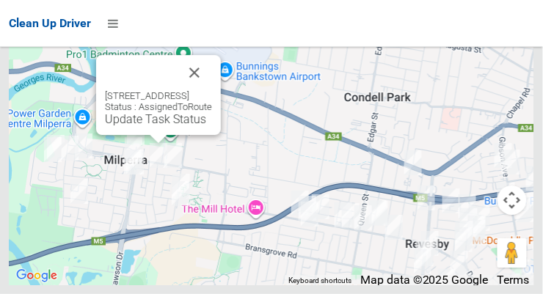
click at [142, 126] on link "Update Task Status" at bounding box center [155, 119] width 101 height 14
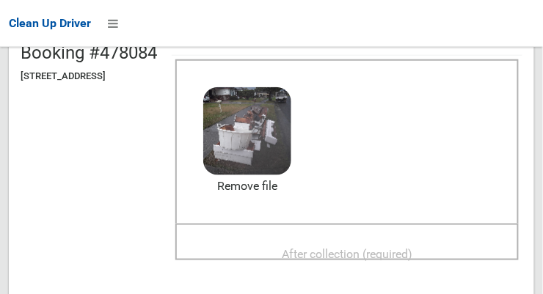
scroll to position [162, 0]
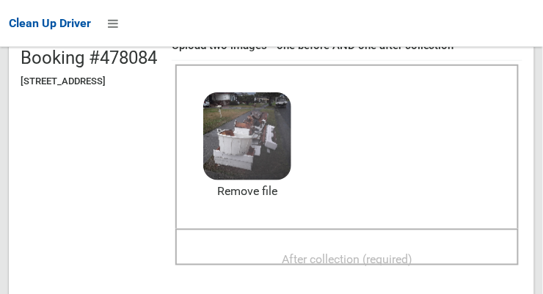
click at [399, 253] on span "After collection (required)" at bounding box center [347, 260] width 131 height 14
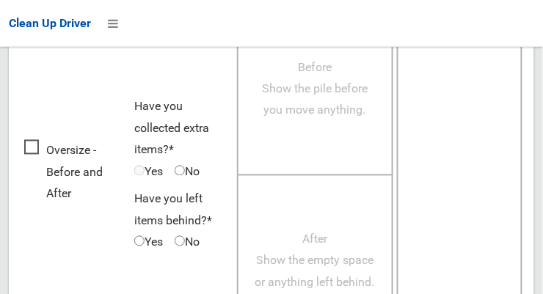
scroll to position [1327, 0]
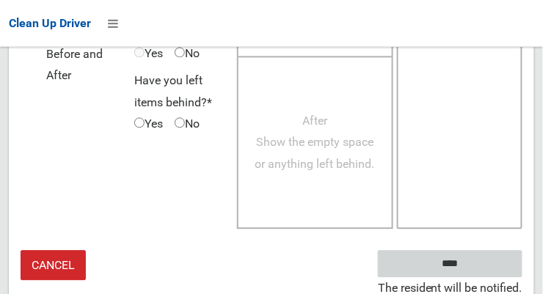
click at [487, 258] on input "****" at bounding box center [450, 263] width 145 height 27
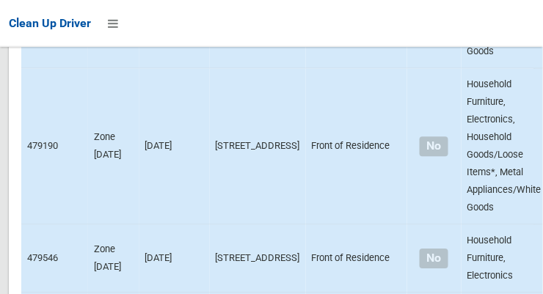
scroll to position [10996, 0]
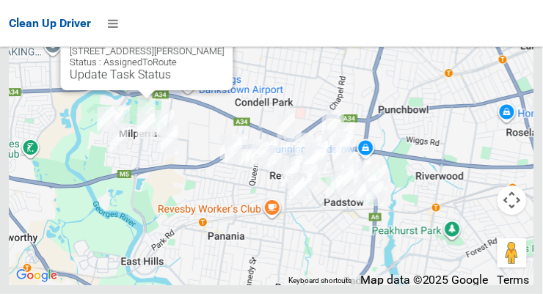
click at [148, 81] on link "Update Task Status" at bounding box center [120, 75] width 101 height 14
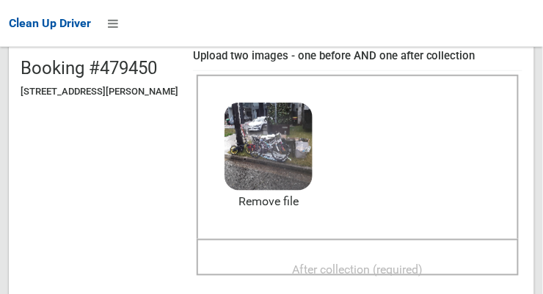
scroll to position [155, 0]
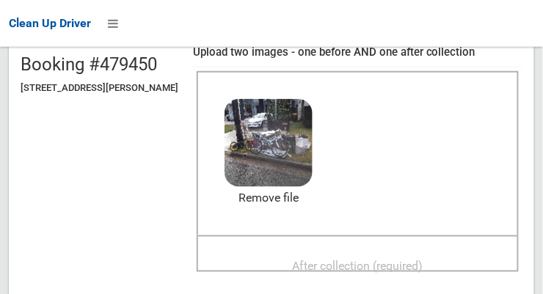
click at [403, 261] on span "After collection (required)" at bounding box center [358, 266] width 131 height 14
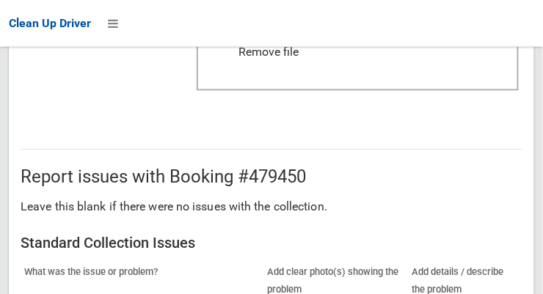
scroll to position [1327, 0]
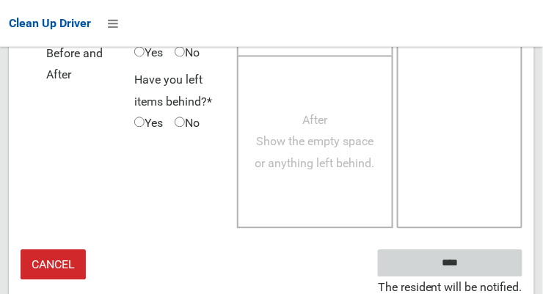
click at [487, 258] on input "****" at bounding box center [450, 263] width 145 height 27
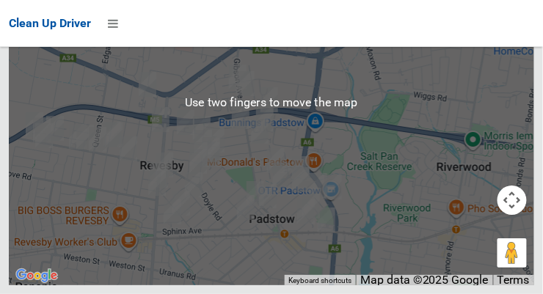
scroll to position [10995, 0]
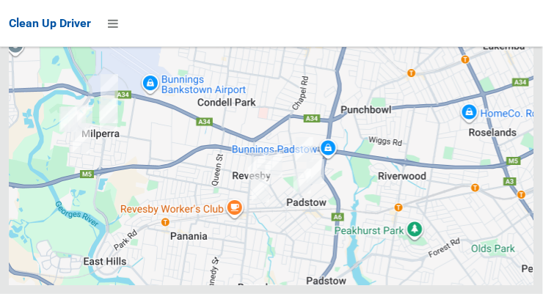
scroll to position [10996, 0]
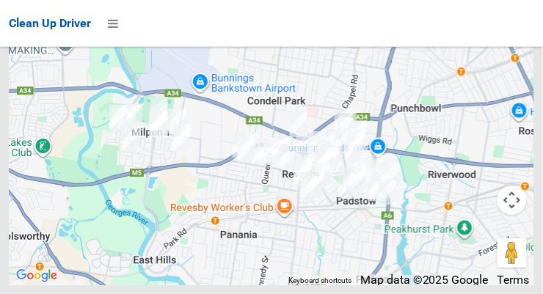
click at [449, 122] on div at bounding box center [272, 102] width 526 height 367
